Goal: Task Accomplishment & Management: Use online tool/utility

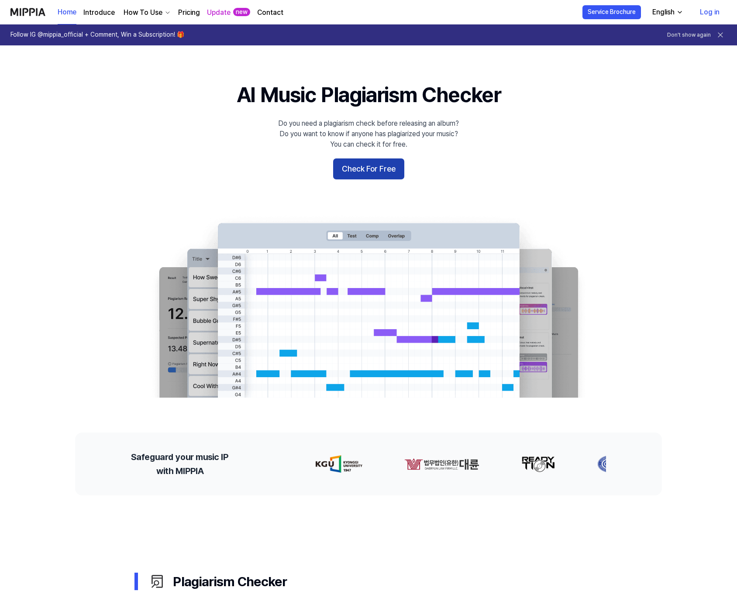
click at [372, 170] on button "Check For Free" at bounding box center [368, 168] width 71 height 21
click at [367, 169] on button "Check For Free" at bounding box center [368, 168] width 71 height 21
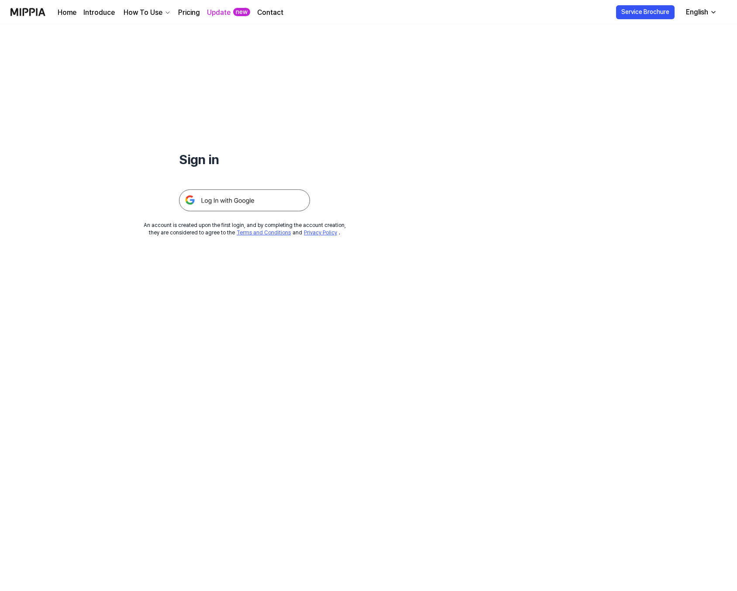
click at [234, 194] on img at bounding box center [244, 200] width 131 height 22
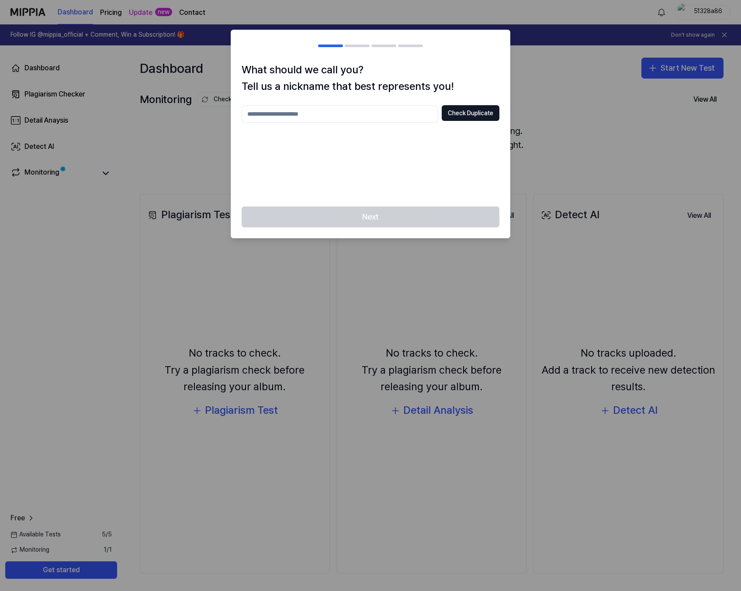
click at [308, 116] on input "text" at bounding box center [339, 113] width 196 height 17
type input "******"
click at [468, 109] on button "Check Duplicate" at bounding box center [470, 113] width 58 height 16
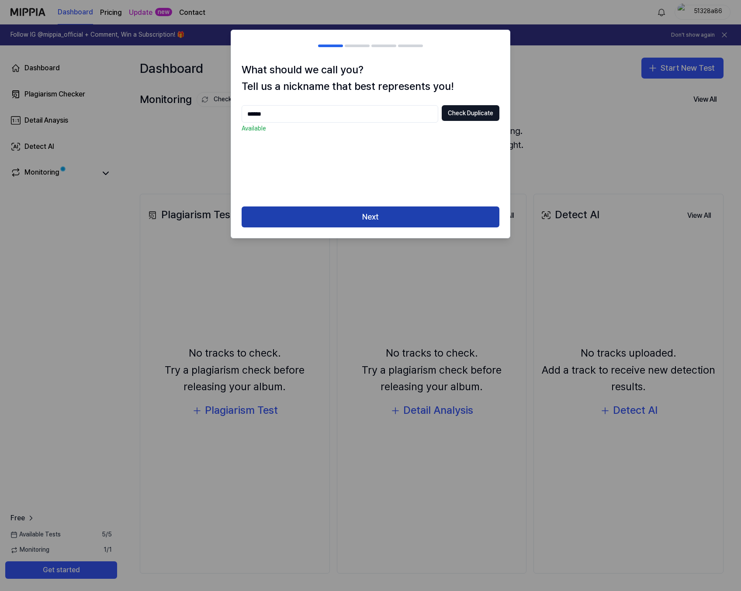
click at [362, 212] on button "Next" at bounding box center [370, 217] width 258 height 21
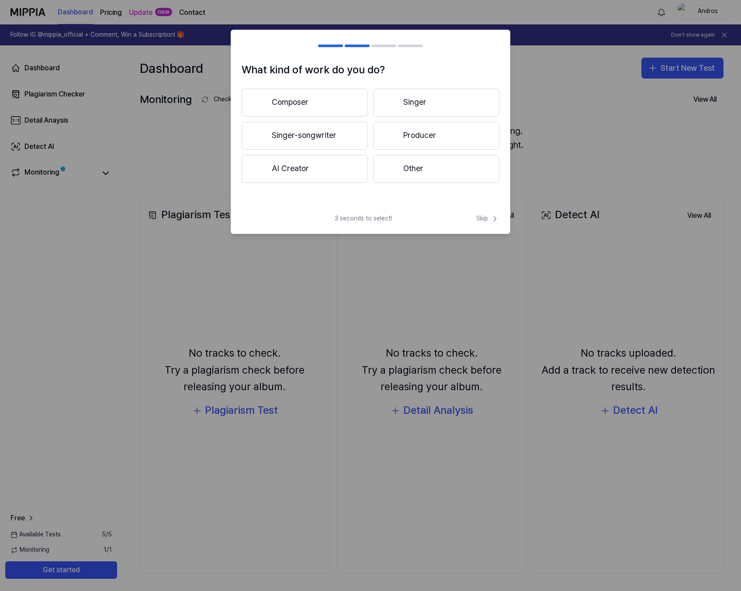
click at [300, 145] on button "Singer-songwriter" at bounding box center [304, 136] width 126 height 28
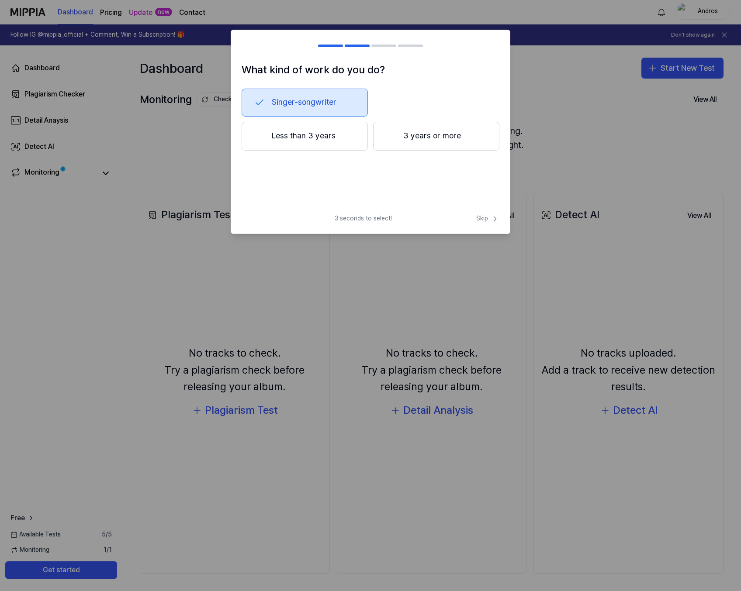
click at [438, 136] on button "3 years or more" at bounding box center [436, 136] width 126 height 29
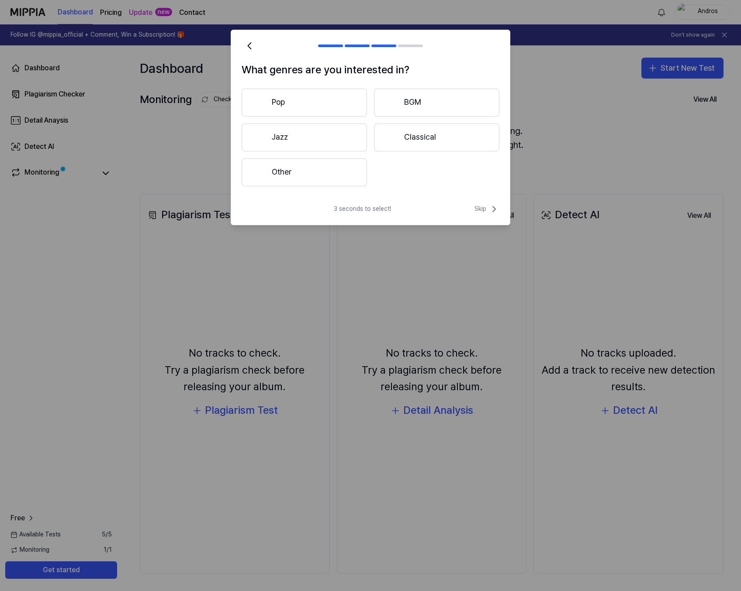
click at [330, 104] on button "Pop" at bounding box center [303, 103] width 125 height 28
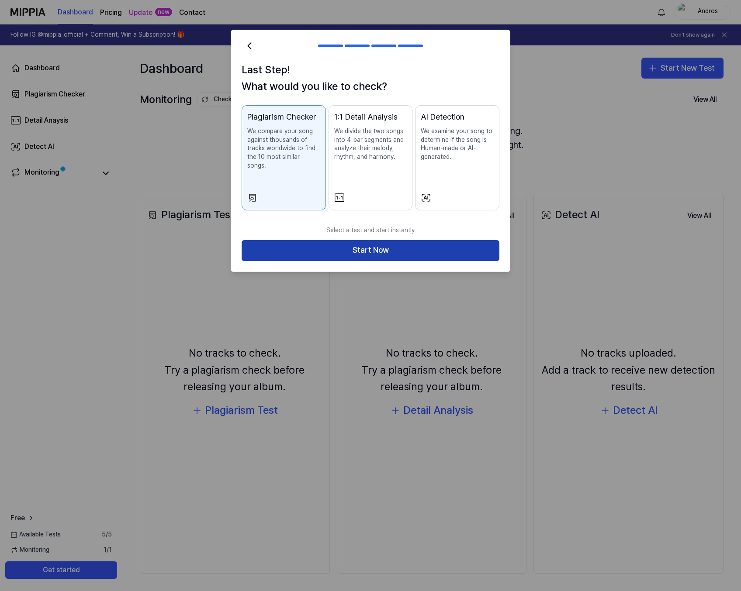
click at [364, 240] on button "Start Now" at bounding box center [370, 250] width 258 height 21
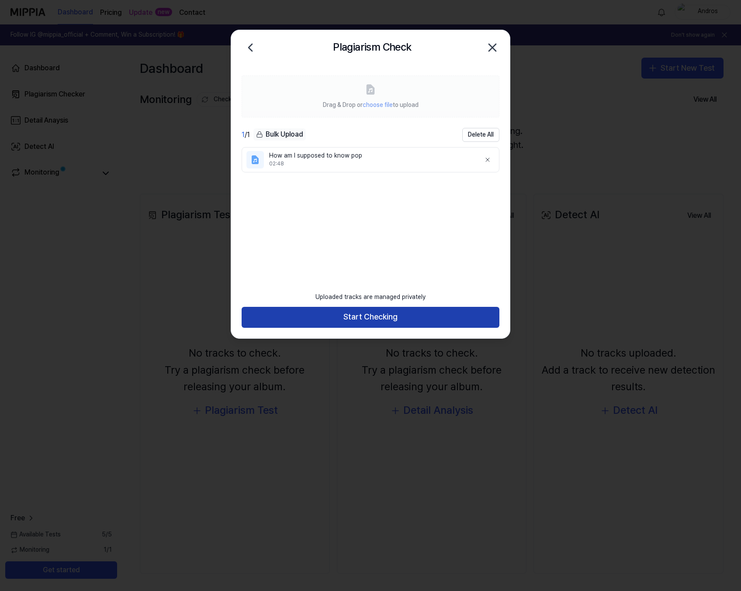
click at [391, 312] on button "Start Checking" at bounding box center [370, 317] width 258 height 21
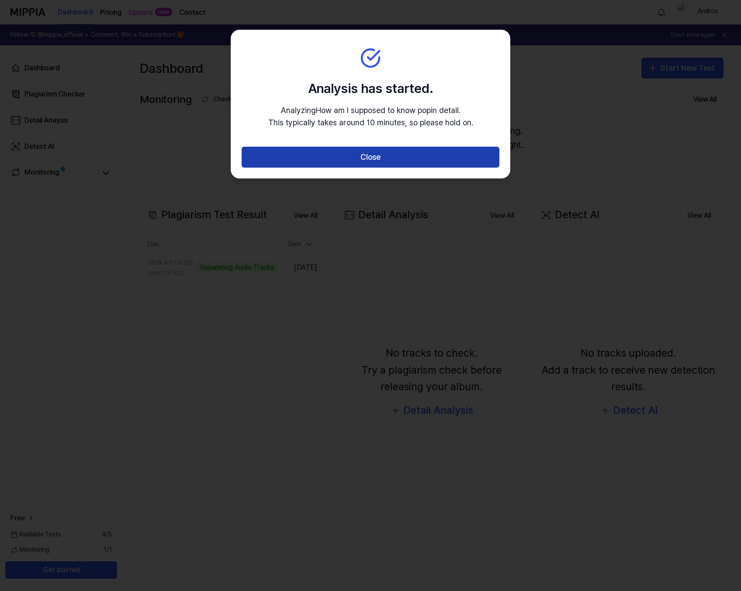
click at [380, 152] on button "Close" at bounding box center [370, 157] width 258 height 21
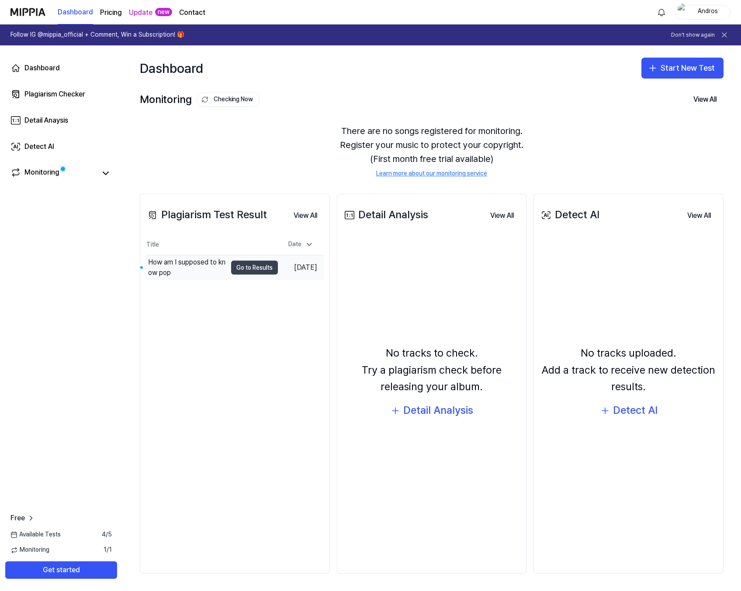
click at [245, 264] on button "Go to Results" at bounding box center [254, 268] width 47 height 14
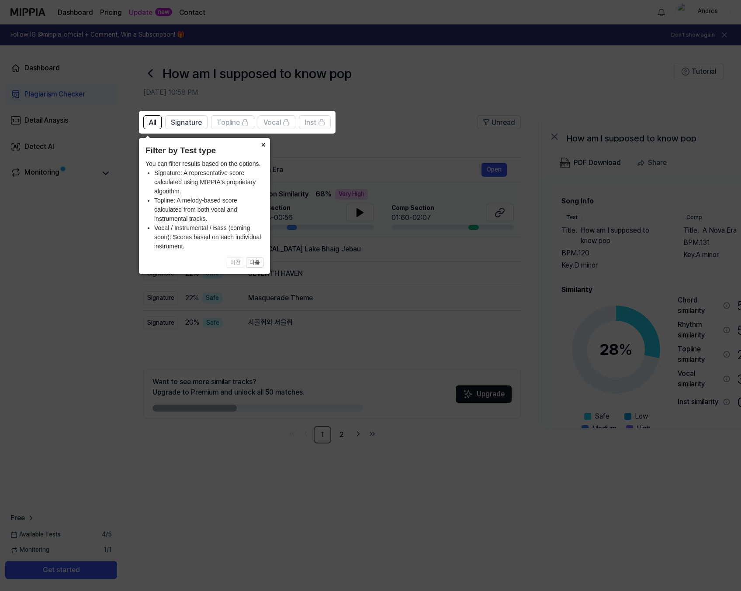
click at [267, 145] on button "×" at bounding box center [263, 144] width 14 height 12
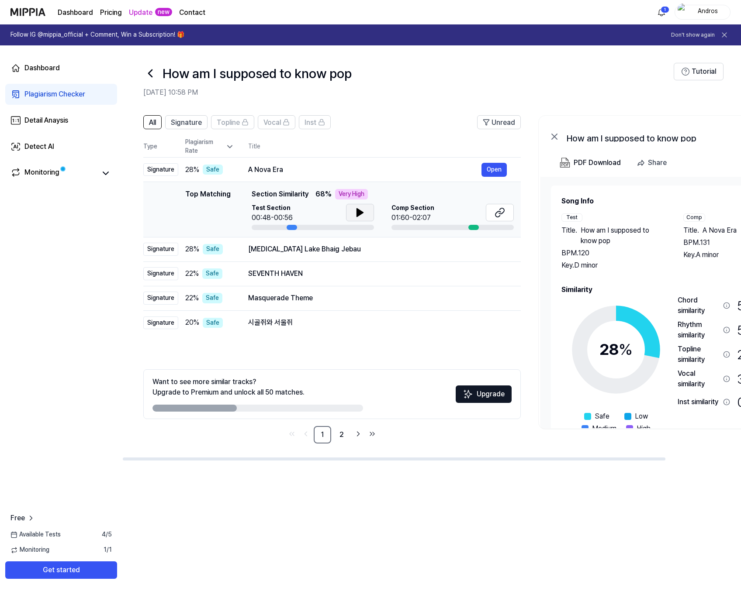
click at [353, 211] on button at bounding box center [360, 212] width 28 height 17
click at [355, 211] on icon at bounding box center [360, 212] width 10 height 10
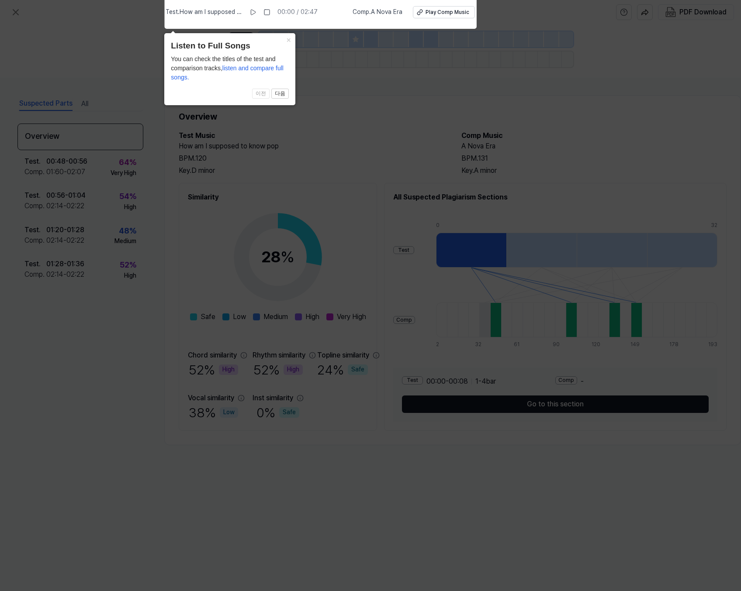
click at [111, 25] on icon at bounding box center [370, 294] width 741 height 596
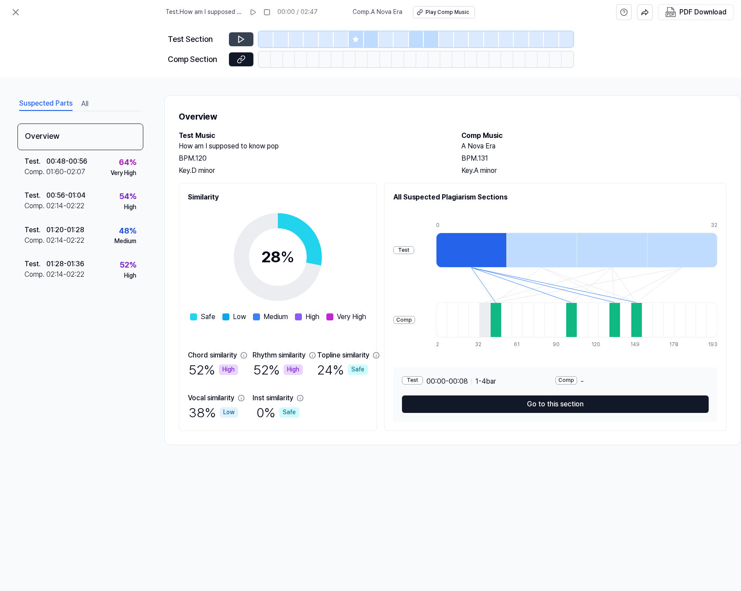
click at [240, 38] on icon at bounding box center [241, 39] width 9 height 9
click at [247, 41] on button at bounding box center [241, 39] width 24 height 14
click at [241, 39] on icon at bounding box center [241, 39] width 9 height 9
click at [234, 43] on button at bounding box center [241, 39] width 24 height 14
click at [245, 40] on icon at bounding box center [241, 39] width 9 height 9
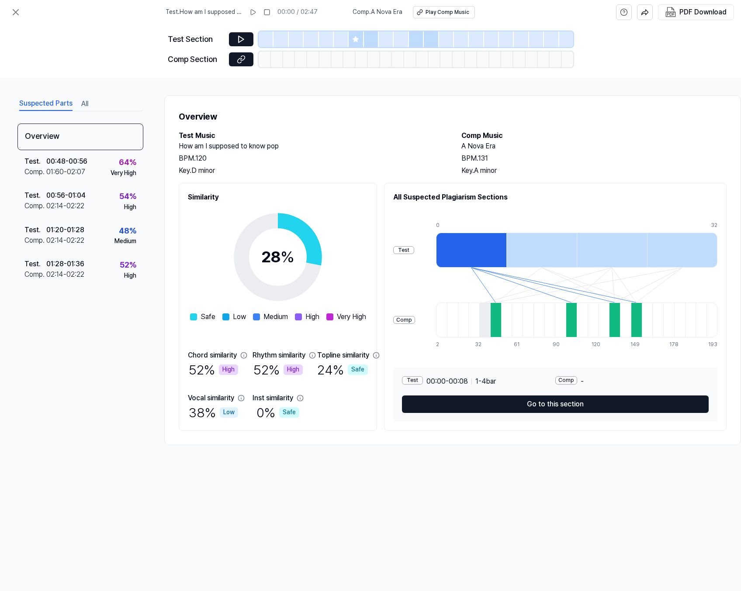
click at [105, 385] on div "Overview Test . 00:48 - 00:56 Comp . 01:60 - 02:07 64 % Very High Test . 00:56 …" at bounding box center [80, 267] width 126 height 286
click at [16, 14] on icon at bounding box center [15, 12] width 10 height 10
click at [84, 161] on div "00:48 - 00:56" at bounding box center [66, 161] width 41 height 10
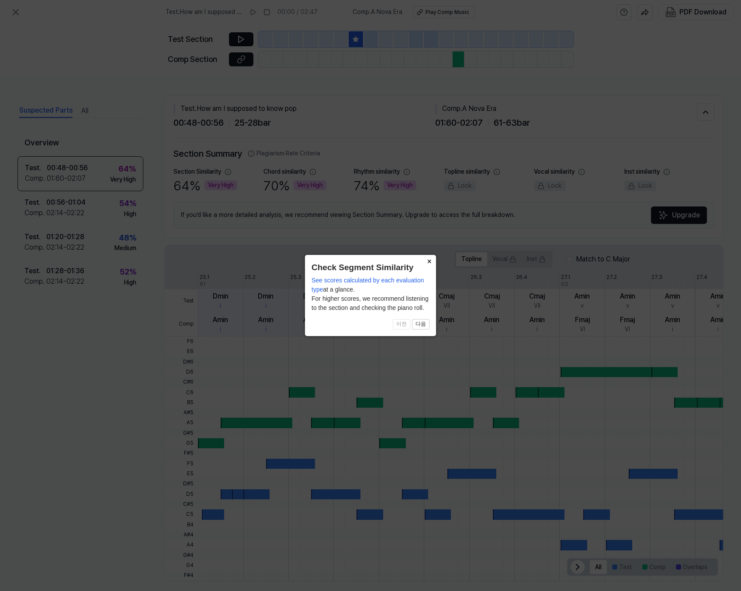
click at [428, 259] on button "×" at bounding box center [429, 261] width 14 height 12
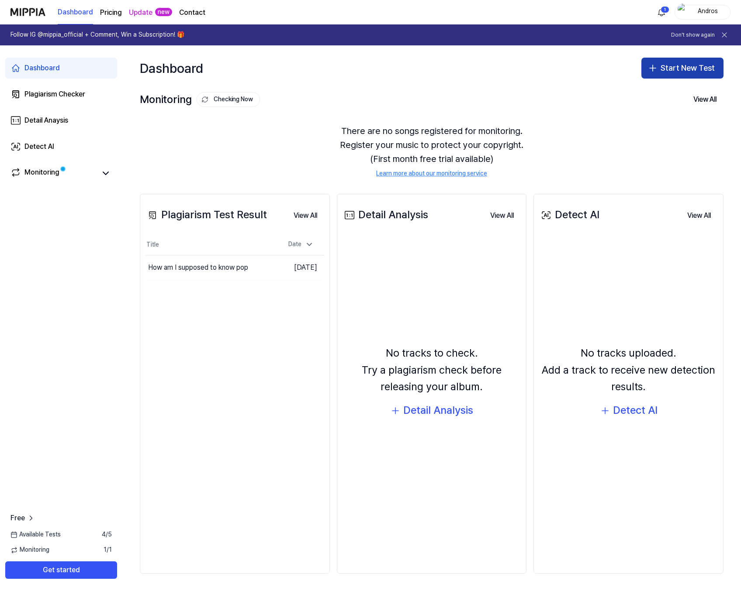
click at [675, 64] on button "Start New Test" at bounding box center [682, 68] width 82 height 21
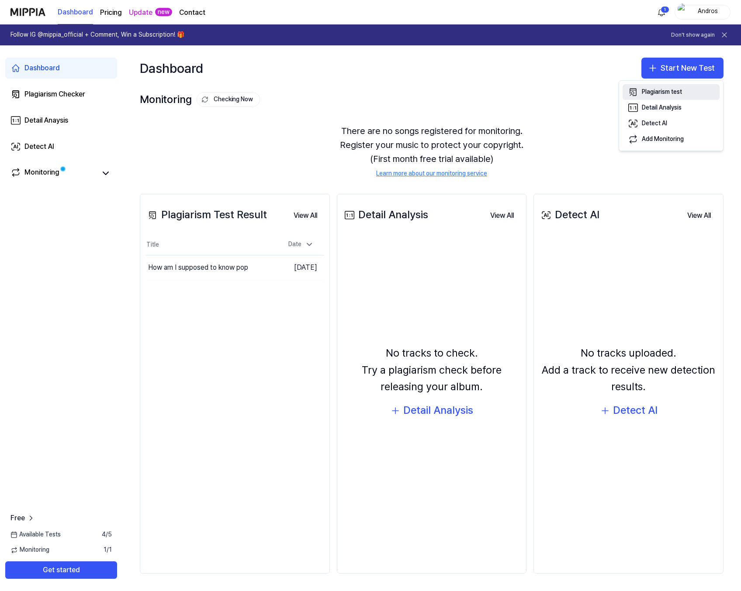
click at [672, 91] on div "Plagiarism test" at bounding box center [661, 92] width 40 height 9
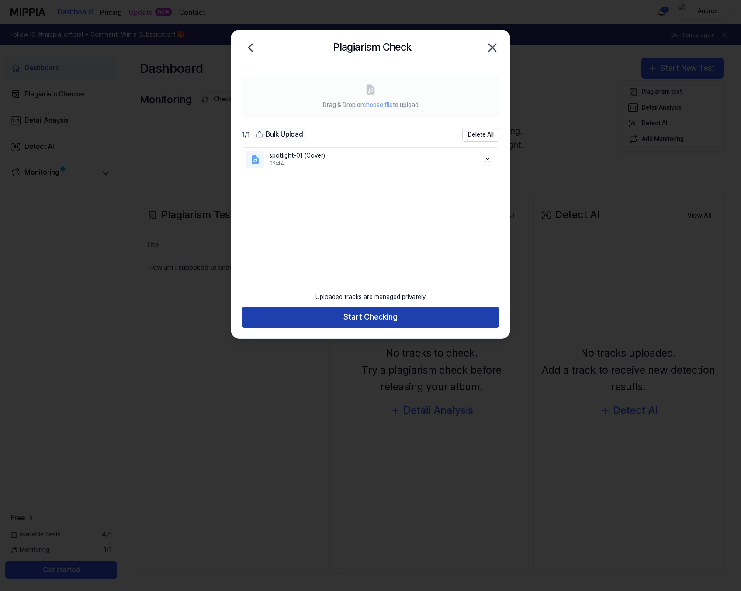
click at [382, 310] on button "Start Checking" at bounding box center [370, 317] width 258 height 21
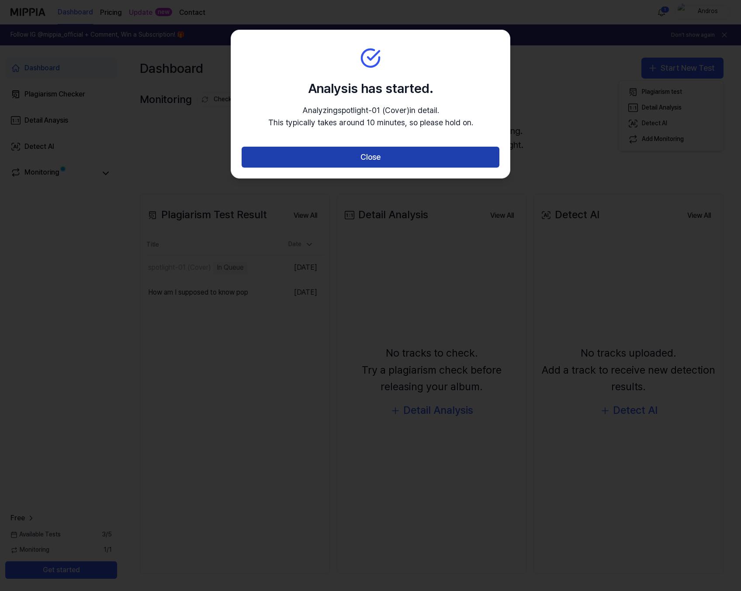
click at [358, 158] on button "Close" at bounding box center [370, 157] width 258 height 21
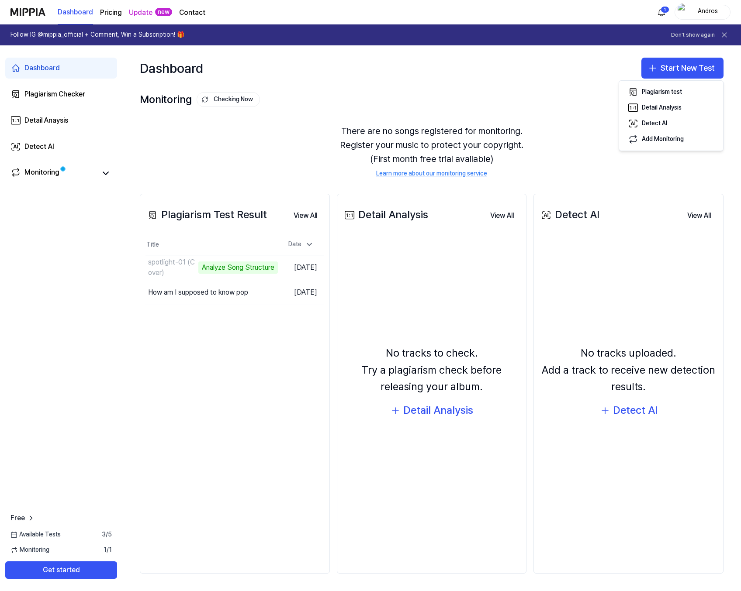
click at [7, 259] on div "Dashboard Plagiarism Checker Detail Anaysis Detect AI Monitoring Free Available…" at bounding box center [61, 318] width 122 height 546
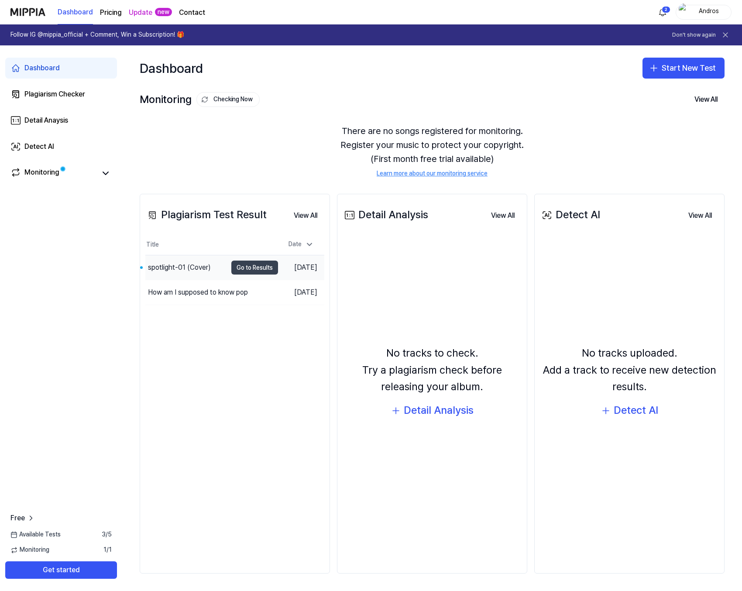
click at [252, 272] on button "Go to Results" at bounding box center [254, 268] width 47 height 14
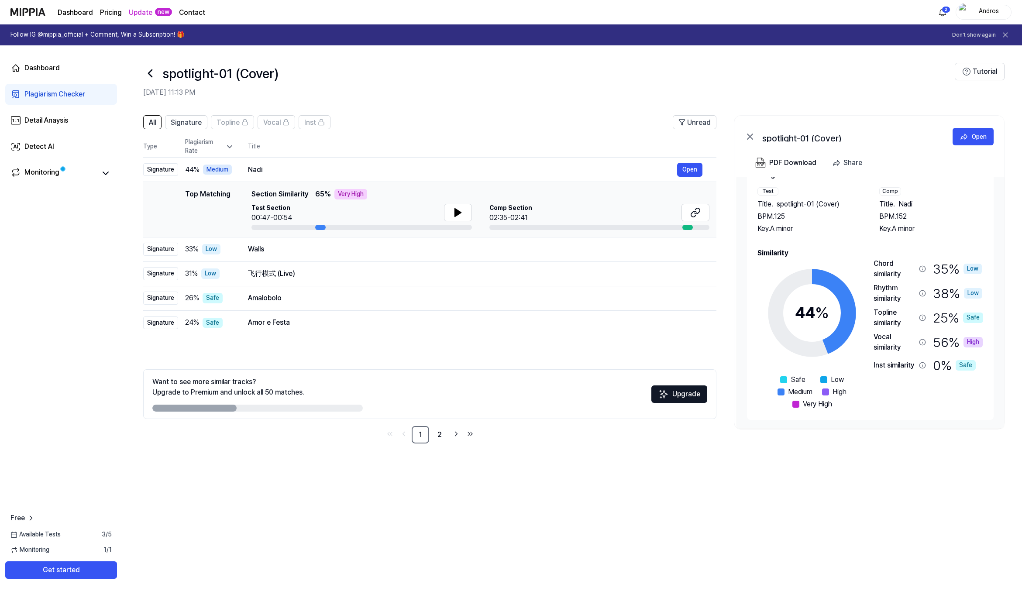
scroll to position [27, 0]
click at [46, 280] on div "Dashboard Plagiarism Checker Detail Anaysis Detect AI Monitoring Free Available…" at bounding box center [61, 318] width 122 height 546
click at [106, 169] on icon at bounding box center [105, 173] width 10 height 10
click at [110, 176] on icon at bounding box center [105, 173] width 10 height 10
click at [104, 328] on div "Dashboard Plagiarism Checker Detail Anaysis Detect AI Monitoring Free Available…" at bounding box center [61, 318] width 122 height 546
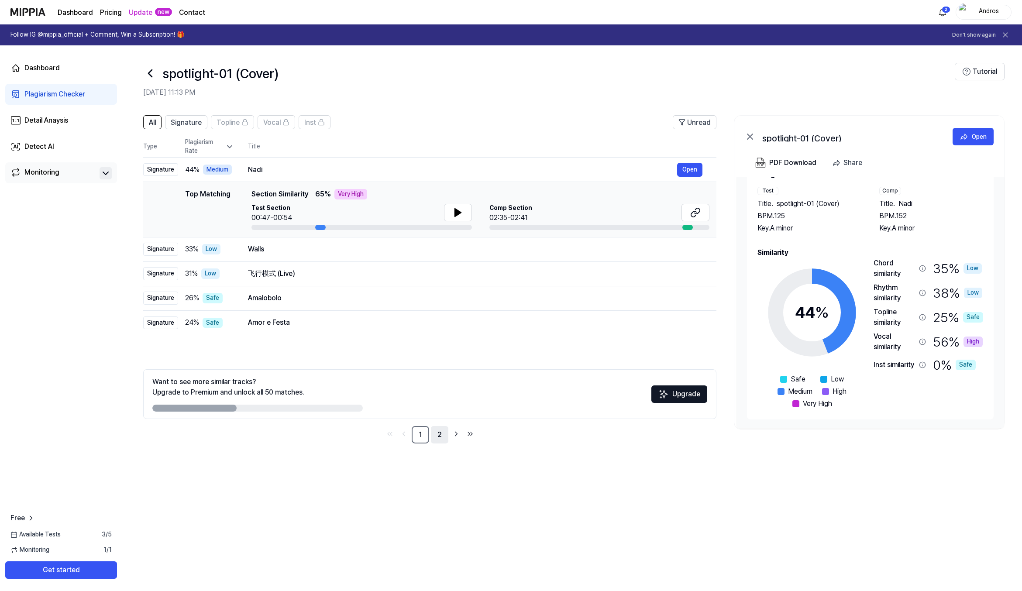
click at [438, 432] on link "2" at bounding box center [439, 434] width 17 height 17
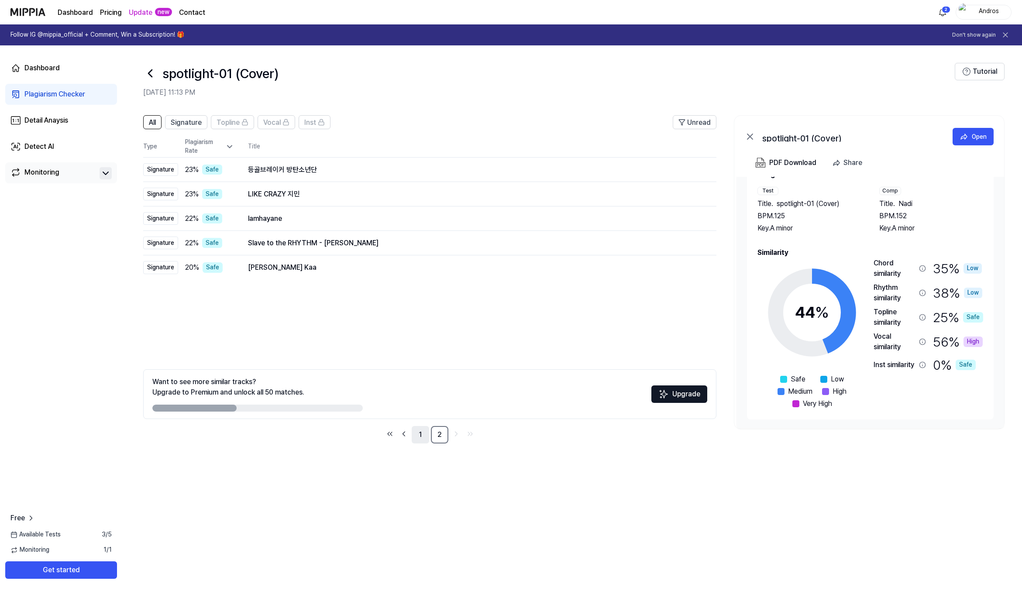
click at [417, 439] on link "1" at bounding box center [420, 434] width 17 height 17
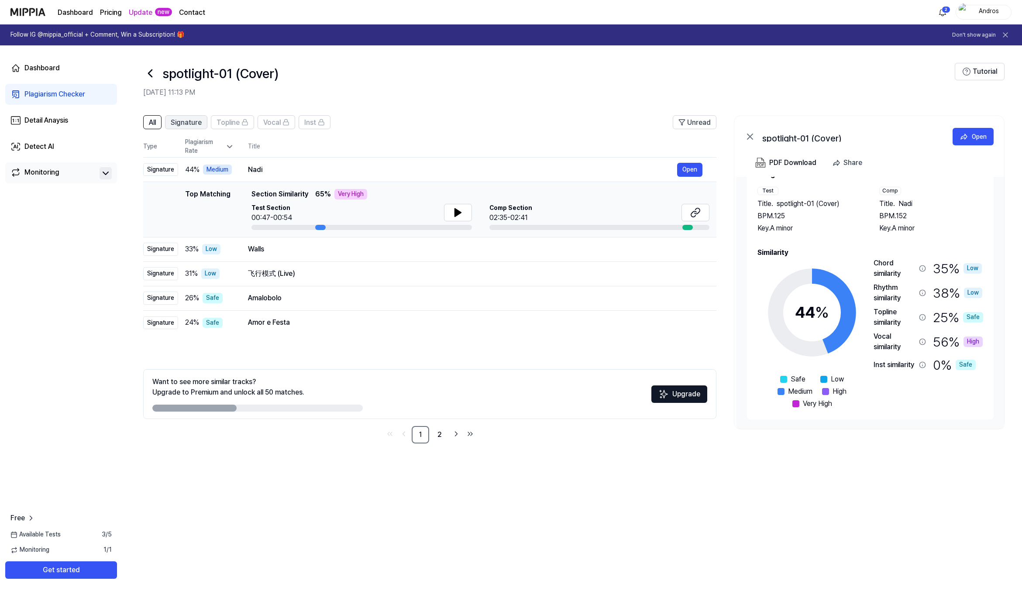
click at [199, 127] on span "Signature" at bounding box center [186, 122] width 31 height 10
click at [155, 122] on span "All" at bounding box center [152, 122] width 7 height 10
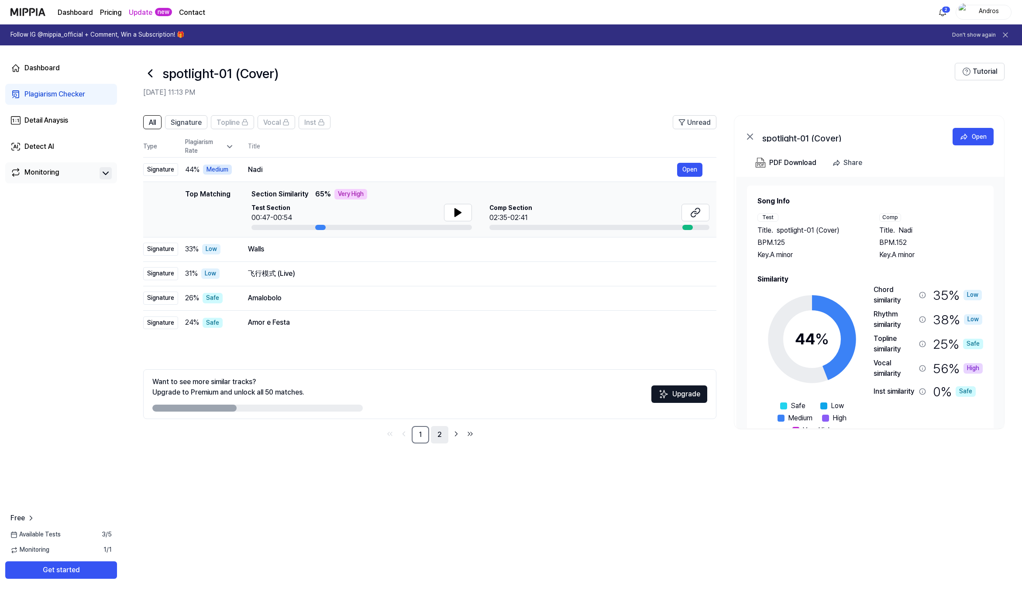
click at [439, 431] on link "2" at bounding box center [439, 434] width 17 height 17
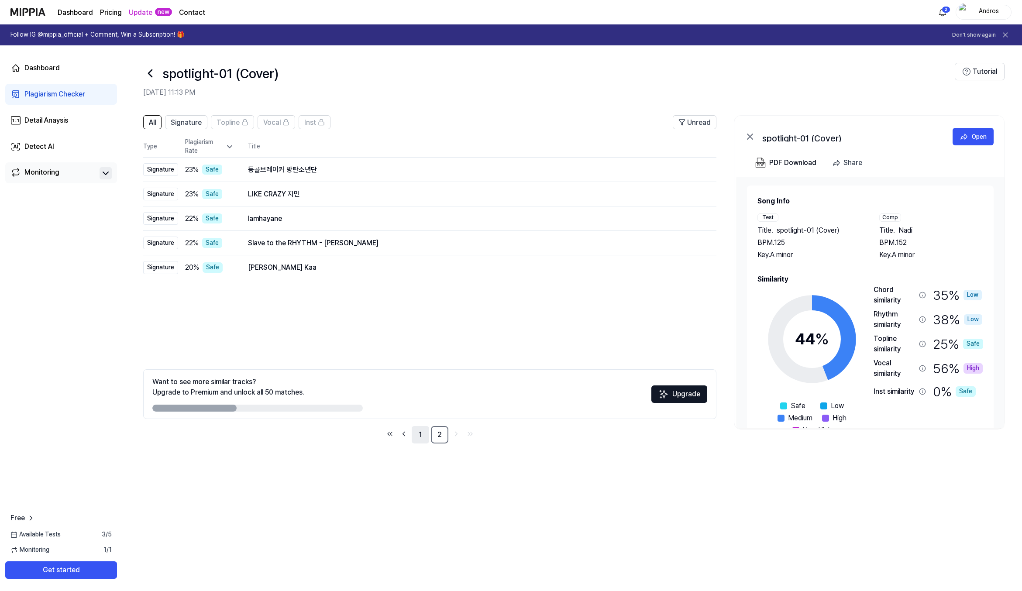
click at [421, 437] on link "1" at bounding box center [420, 434] width 17 height 17
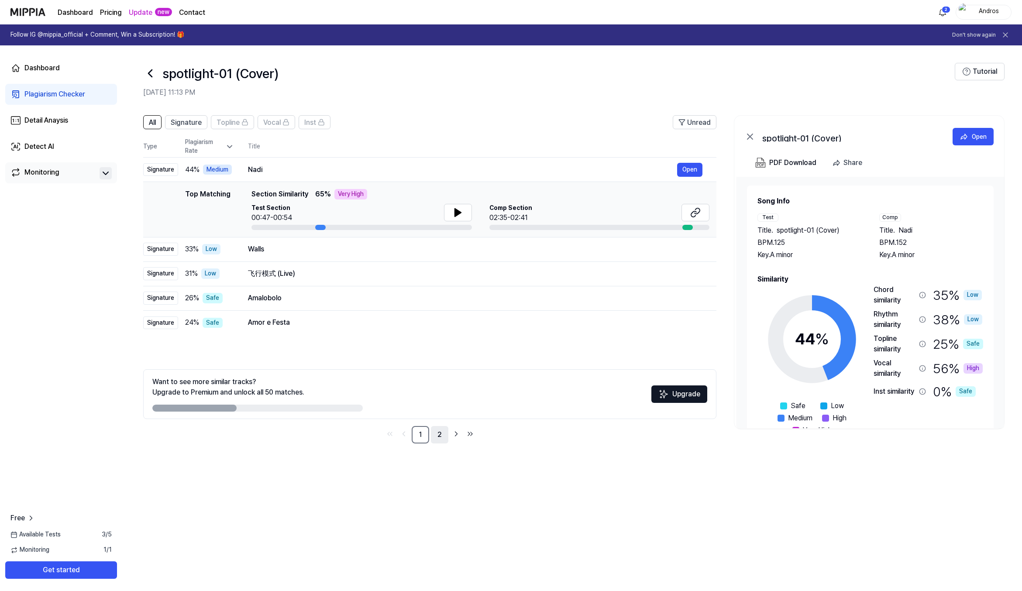
click at [439, 437] on link "2" at bounding box center [439, 434] width 17 height 17
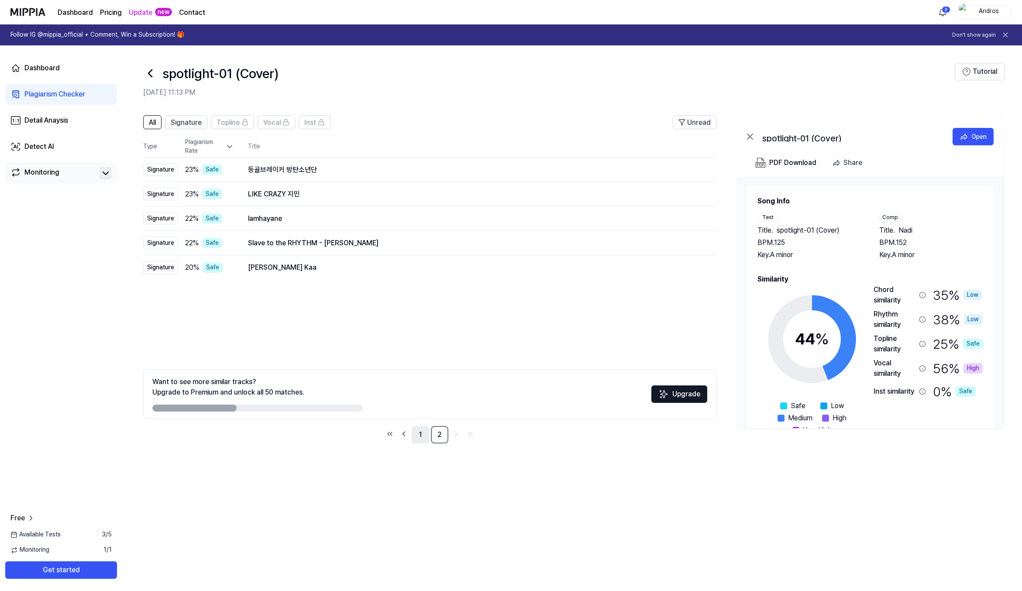
click at [420, 436] on link "1" at bounding box center [420, 434] width 17 height 17
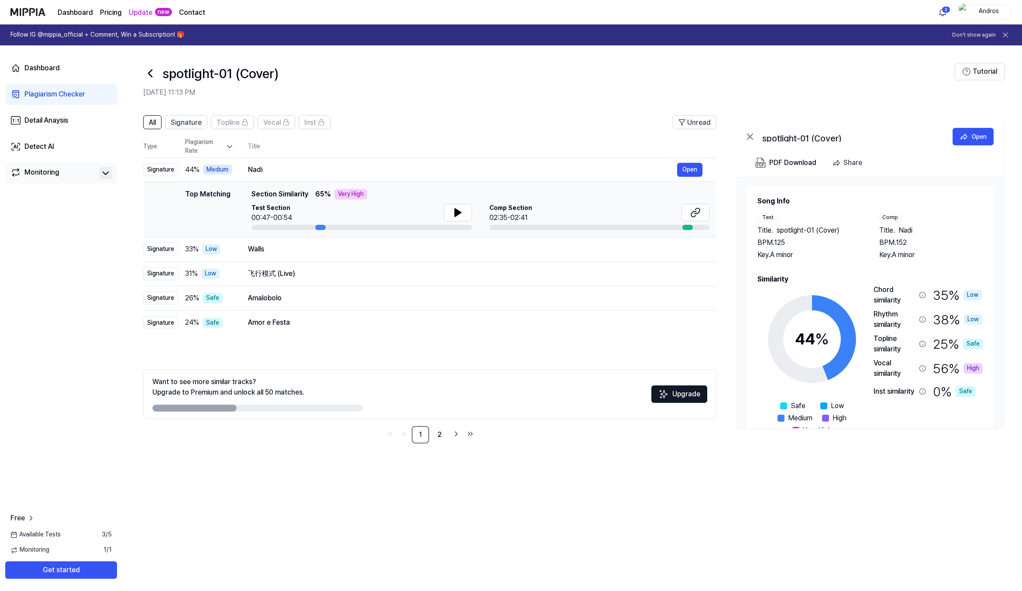
click at [316, 95] on h2 "[DATE] 11:13 PM" at bounding box center [549, 92] width 812 height 10
click at [121, 232] on div "Dashboard Plagiarism Checker Detail Anaysis Detect AI Monitoring Free Available…" at bounding box center [61, 318] width 122 height 546
click at [137, 198] on div "All Signature Topline Vocal Inst Unread All Signature Topline Vocal Inst Type P…" at bounding box center [572, 284] width 900 height 355
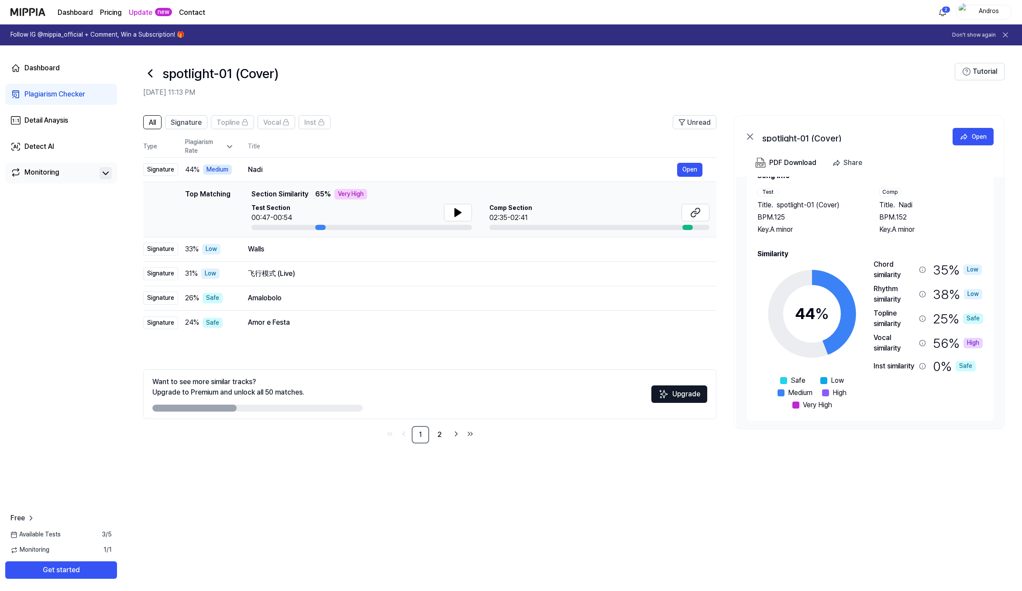
scroll to position [27, 0]
click at [113, 254] on div "Dashboard Plagiarism Checker Detail Anaysis Detect AI Monitoring Free Available…" at bounding box center [61, 318] width 122 height 546
click at [131, 144] on div "All Signature Topline Vocal Inst Unread All Signature Topline Vocal Inst Type P…" at bounding box center [572, 284] width 900 height 355
click at [94, 281] on div "Dashboard Plagiarism Checker Detail Anaysis Detect AI Monitoring Free Available…" at bounding box center [61, 318] width 122 height 546
click at [96, 229] on div "Dashboard Plagiarism Checker Detail Anaysis Detect AI Monitoring Free Available…" at bounding box center [61, 318] width 122 height 546
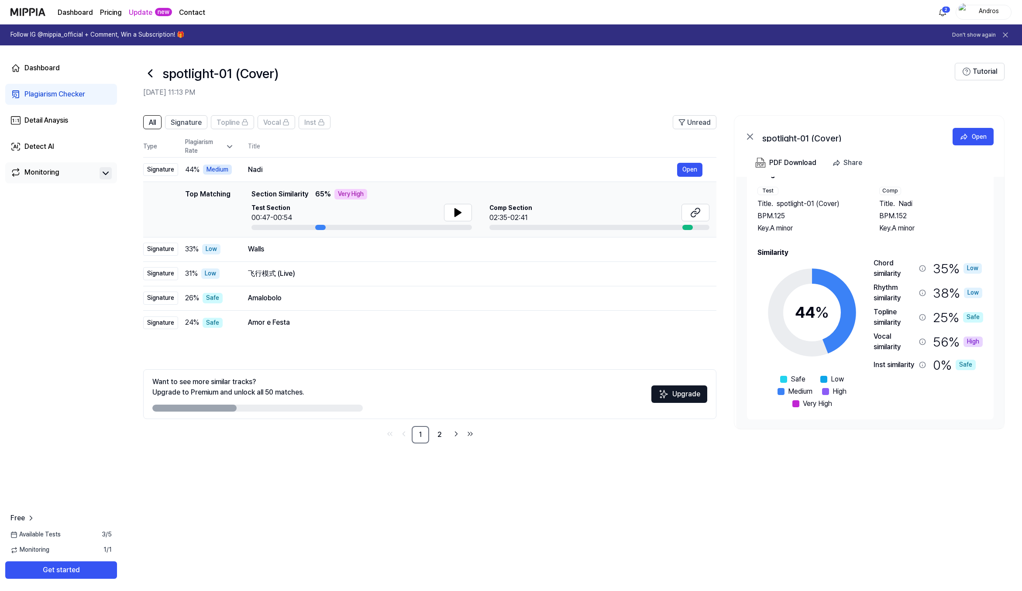
click at [110, 249] on div "Dashboard Plagiarism Checker Detail Anaysis Detect AI Monitoring Free Available…" at bounding box center [61, 318] width 122 height 546
click at [129, 226] on div "All Signature Topline Vocal Inst Unread All Signature Topline Vocal Inst Type P…" at bounding box center [572, 284] width 900 height 355
click at [43, 245] on div "Dashboard Plagiarism Checker Detail Anaysis Detect AI Monitoring Free Available…" at bounding box center [61, 318] width 122 height 546
click at [0, 272] on div "Dashboard Plagiarism Checker Detail Anaysis Detect AI Monitoring Free Available…" at bounding box center [61, 318] width 122 height 546
click at [125, 254] on div "All Signature Topline Vocal Inst Unread All Signature Topline Vocal Inst Type P…" at bounding box center [572, 284] width 900 height 355
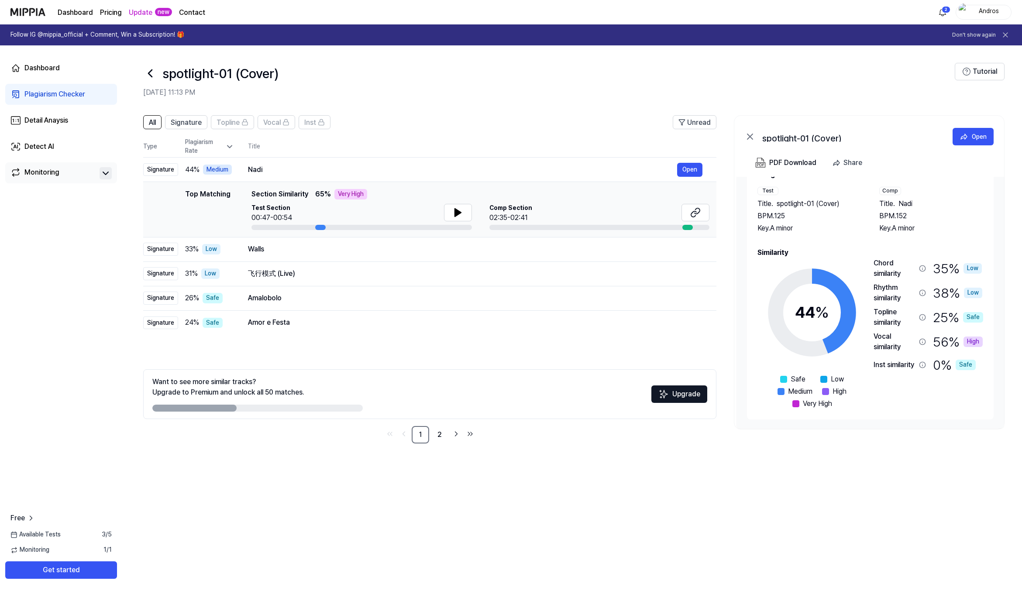
click at [128, 255] on div "All Signature Topline Vocal Inst Unread All Signature Topline Vocal Inst Type P…" at bounding box center [572, 284] width 900 height 355
click at [137, 226] on div "All Signature Topline Vocal Inst Unread All Signature Topline Vocal Inst Type P…" at bounding box center [572, 284] width 900 height 355
click at [136, 220] on div "All Signature Topline Vocal Inst Unread All Signature Topline Vocal Inst Type P…" at bounding box center [572, 284] width 900 height 355
click at [100, 213] on div "Dashboard Plagiarism Checker Detail Anaysis Detect AI Monitoring Free Available…" at bounding box center [61, 318] width 122 height 546
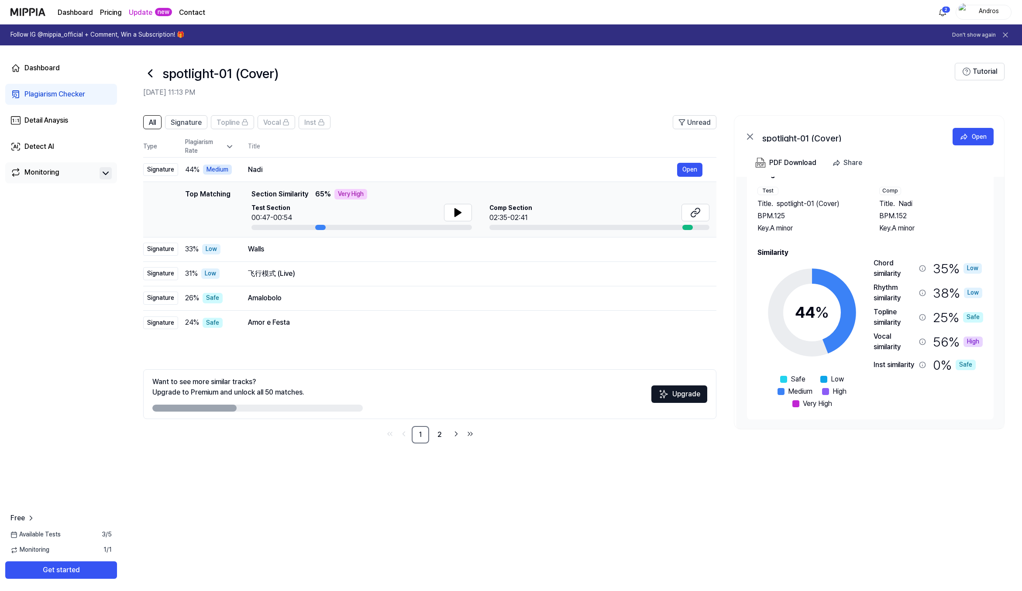
click at [131, 216] on div "All Signature Topline Vocal Inst Unread All Signature Topline Vocal Inst Type P…" at bounding box center [572, 284] width 900 height 355
click at [130, 227] on div "All Signature Topline Vocal Inst Unread All Signature Topline Vocal Inst Type P…" at bounding box center [572, 284] width 900 height 355
click at [127, 256] on div "All Signature Topline Vocal Inst Unread All Signature Topline Vocal Inst Type P…" at bounding box center [572, 284] width 900 height 355
click at [94, 244] on div "Dashboard Plagiarism Checker Detail Anaysis Detect AI Monitoring Free Available…" at bounding box center [61, 318] width 122 height 546
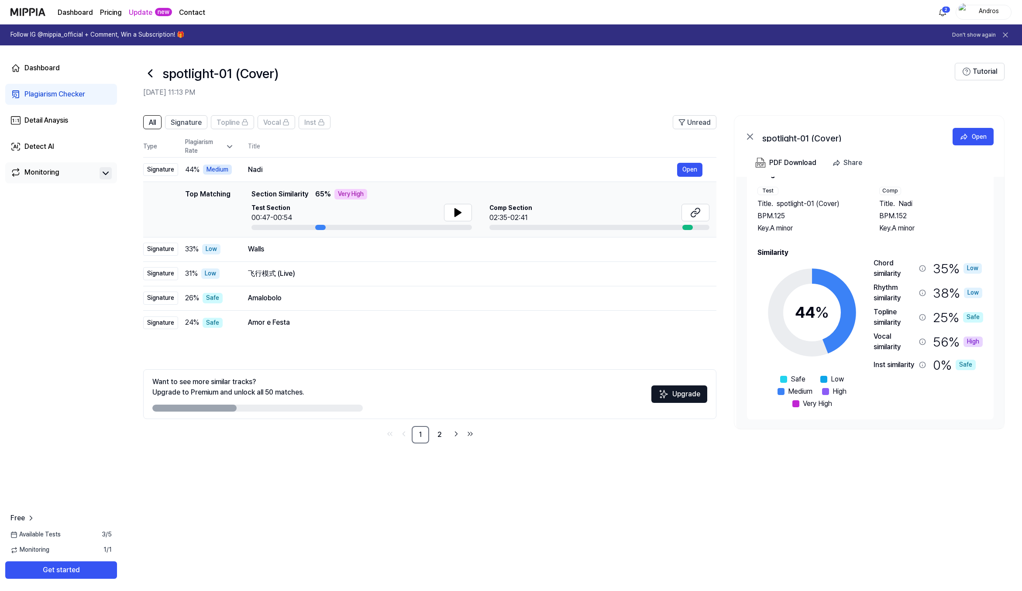
click at [117, 308] on div "Dashboard Plagiarism Checker Detail Anaysis Detect AI Monitoring Free Available…" at bounding box center [61, 318] width 122 height 546
click at [138, 317] on div "All Signature Topline Vocal Inst Unread All Signature Topline Vocal Inst Type P…" at bounding box center [572, 284] width 900 height 355
click at [115, 229] on div "Dashboard Plagiarism Checker Detail Anaysis Detect AI Monitoring Free Available…" at bounding box center [61, 318] width 122 height 546
click at [128, 162] on div "All Signature Topline Vocal Inst Unread All Signature Topline Vocal Inst Type P…" at bounding box center [572, 284] width 900 height 355
click at [127, 198] on div "All Signature Topline Vocal Inst Unread All Signature Topline Vocal Inst Type P…" at bounding box center [572, 284] width 900 height 355
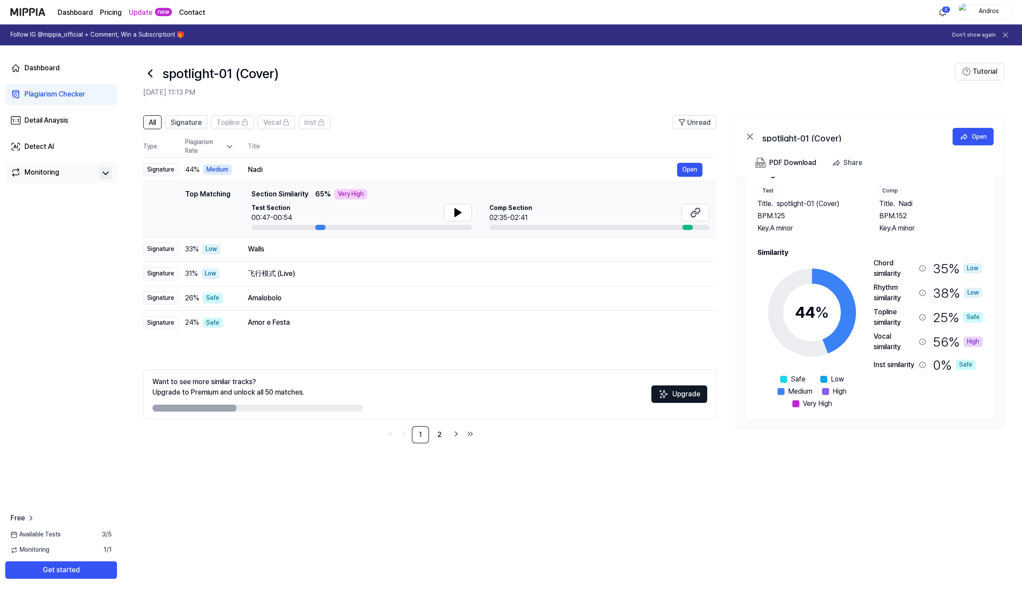
click at [140, 193] on div "All Signature Topline Vocal Inst Unread All Signature Topline Vocal Inst Type P…" at bounding box center [572, 284] width 900 height 355
click at [135, 232] on div "All Signature Topline Vocal Inst Unread All Signature Topline Vocal Inst Type P…" at bounding box center [572, 284] width 900 height 355
click at [121, 270] on div "Dashboard Plagiarism Checker Detail Anaysis Detect AI Monitoring Free Available…" at bounding box center [61, 318] width 122 height 546
click at [135, 187] on div "All Signature Topline Vocal Inst Unread All Signature Topline Vocal Inst Type P…" at bounding box center [572, 284] width 900 height 355
click at [138, 97] on header "spotlight-01 (Cover) [DATE] 11:13 PM Tutorial" at bounding box center [572, 75] width 900 height 61
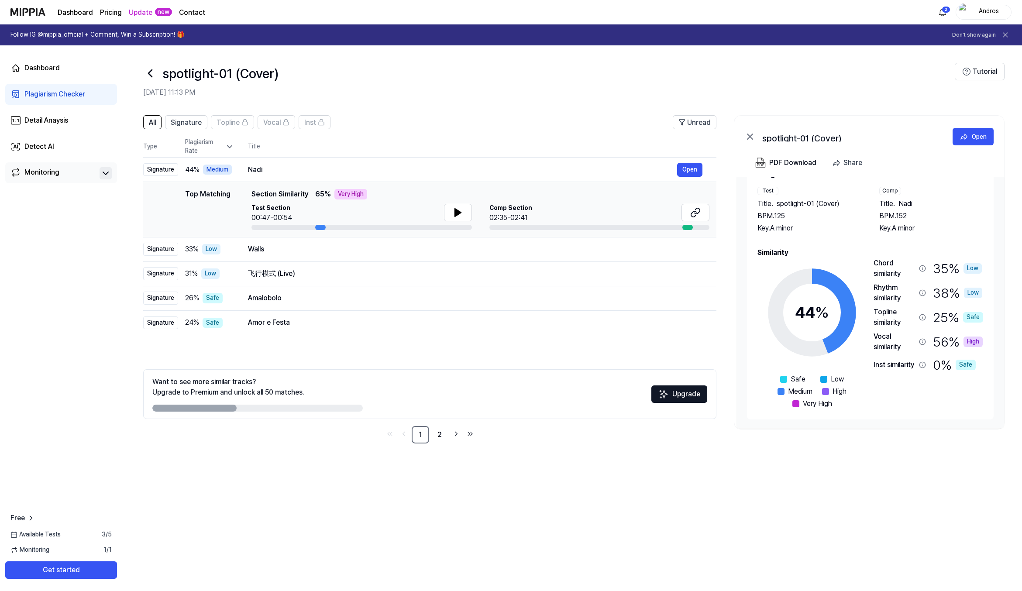
click at [123, 198] on div "All Signature Topline Vocal Inst Unread All Signature Topline Vocal Inst Type P…" at bounding box center [572, 284] width 900 height 355
click at [134, 241] on div "All Signature Topline Vocal Inst Unread All Signature Topline Vocal Inst Type P…" at bounding box center [572, 284] width 900 height 355
click at [60, 368] on div "Dashboard Plagiarism Checker Detail Anaysis Detect AI Monitoring Free Available…" at bounding box center [61, 318] width 122 height 546
click at [470, 214] on button at bounding box center [458, 212] width 28 height 17
click at [461, 213] on icon at bounding box center [458, 212] width 10 height 10
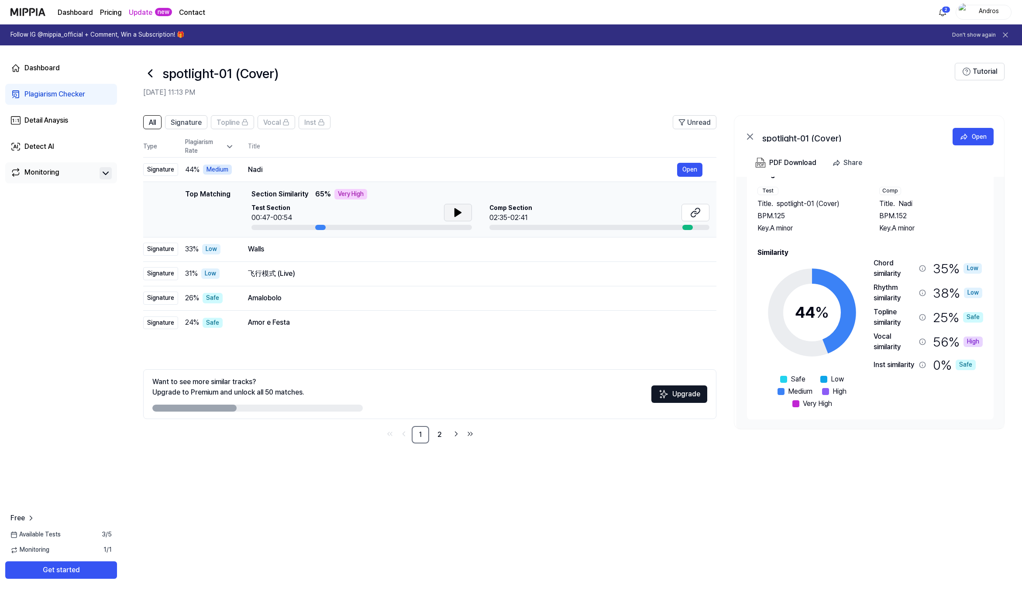
click at [461, 213] on icon at bounding box center [458, 212] width 10 height 10
click at [700, 214] on icon at bounding box center [695, 212] width 10 height 10
click at [537, 160] on td "Nadi Open" at bounding box center [475, 170] width 482 height 24
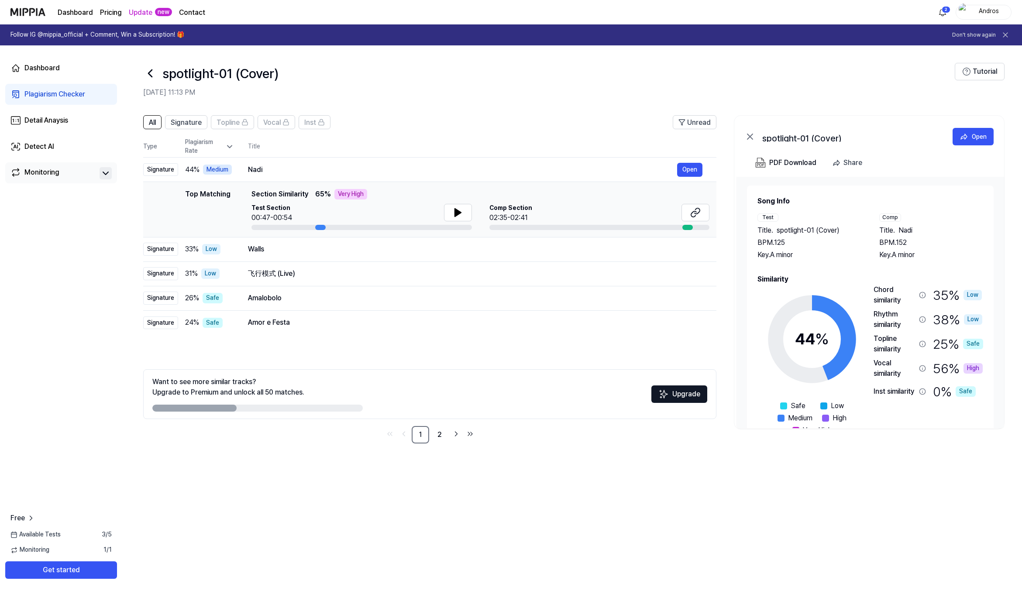
click at [372, 145] on th "Title" at bounding box center [482, 146] width 469 height 21
